Goal: Task Accomplishment & Management: Manage account settings

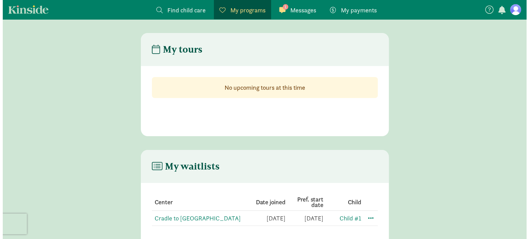
scroll to position [28, 0]
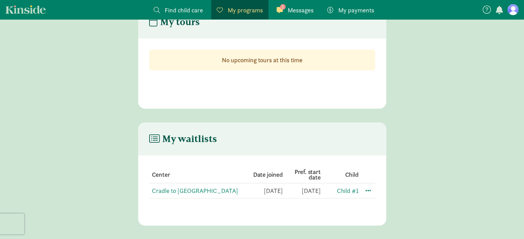
click at [373, 190] on td at bounding box center [367, 191] width 17 height 15
click at [369, 190] on span at bounding box center [368, 190] width 8 height 8
click at [380, 206] on div "Edit preferences" at bounding box center [392, 205] width 62 height 15
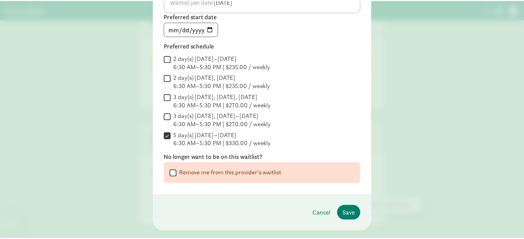
scroll to position [83, 0]
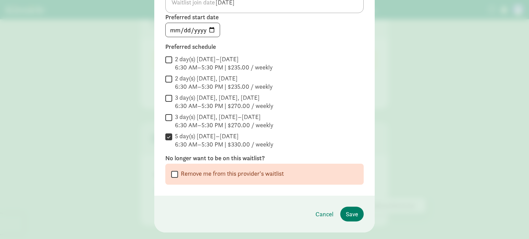
click at [173, 172] on input "Remove me from this provider's waitlist" at bounding box center [174, 174] width 7 height 9
checkbox input "true"
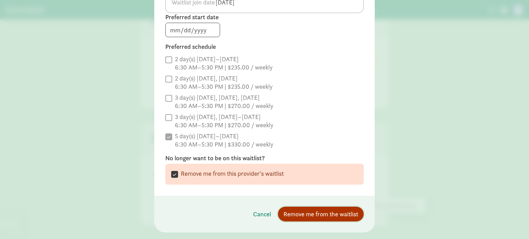
click at [303, 214] on span "Remove me from the waitlist" at bounding box center [320, 214] width 75 height 9
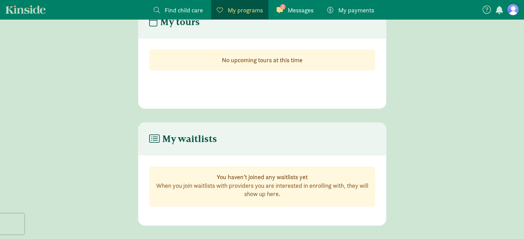
click at [298, 4] on link "1 Messages Messages" at bounding box center [295, 9] width 48 height 19
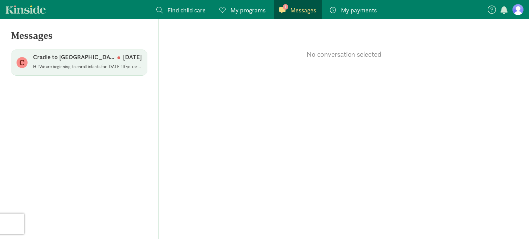
click at [95, 60] on p "Cradle to [GEOGRAPHIC_DATA]" at bounding box center [75, 57] width 84 height 8
